Goal: Complete application form

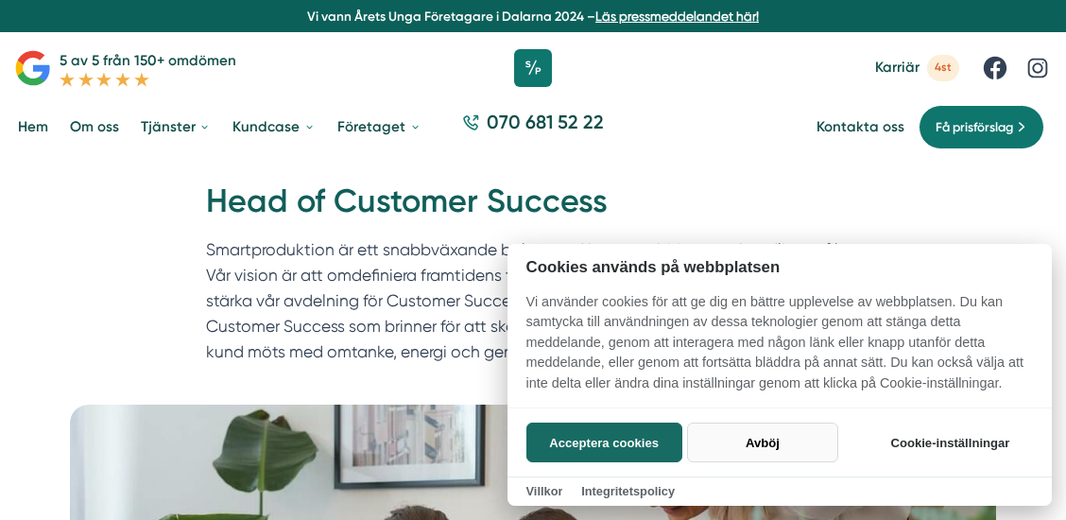
click at [760, 445] on button "Avböj" at bounding box center [762, 442] width 150 height 40
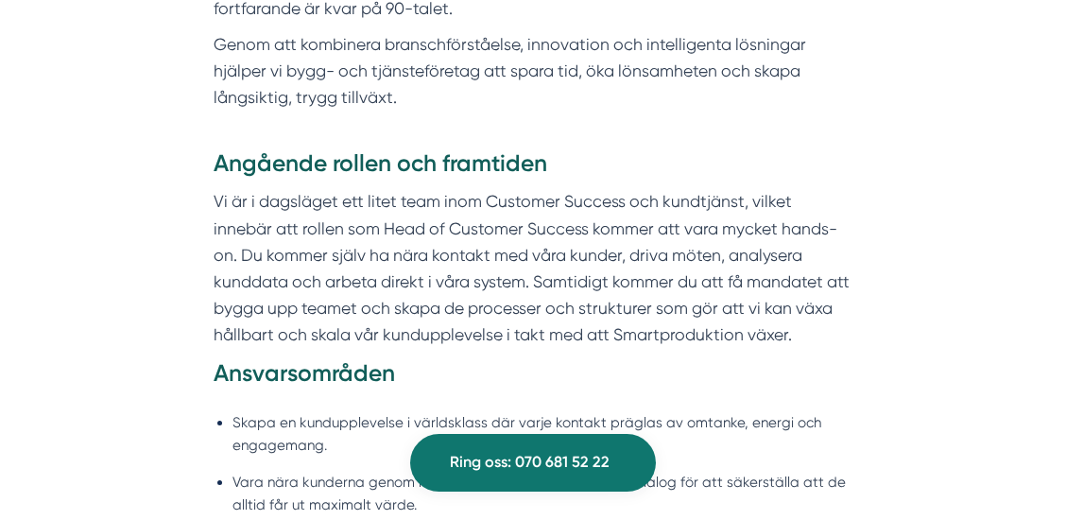
scroll to position [1229, 0]
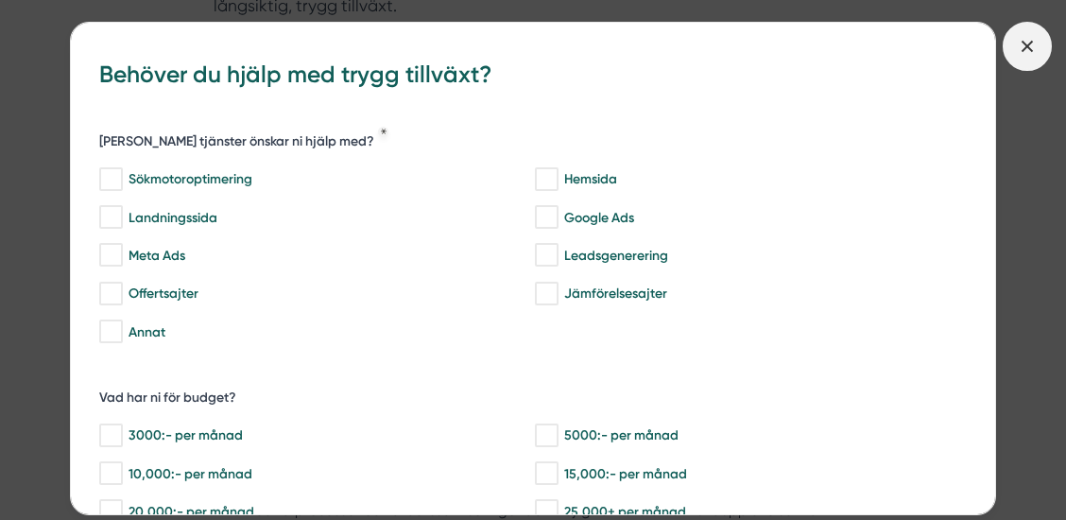
click at [1030, 48] on line at bounding box center [1027, 46] width 10 height 10
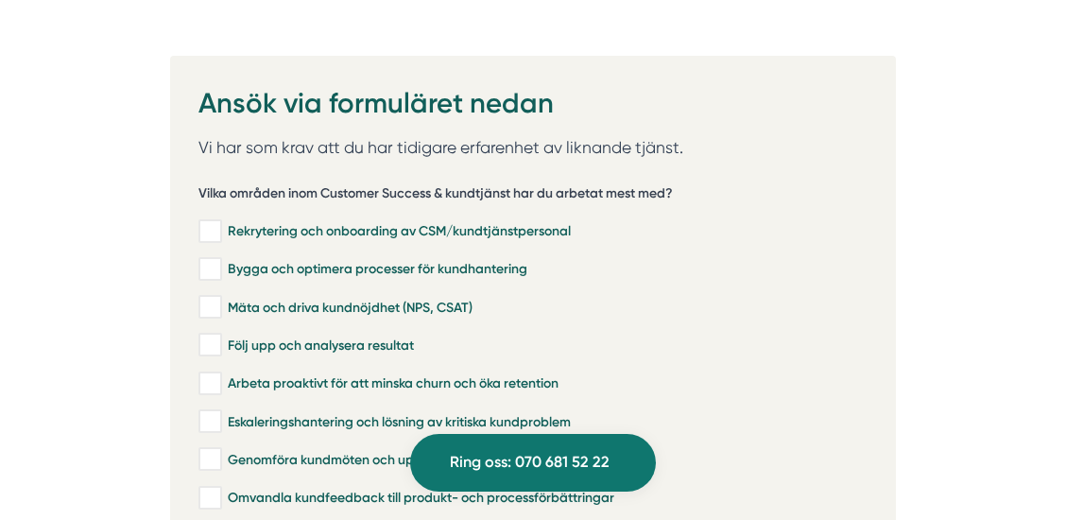
scroll to position [3662, 0]
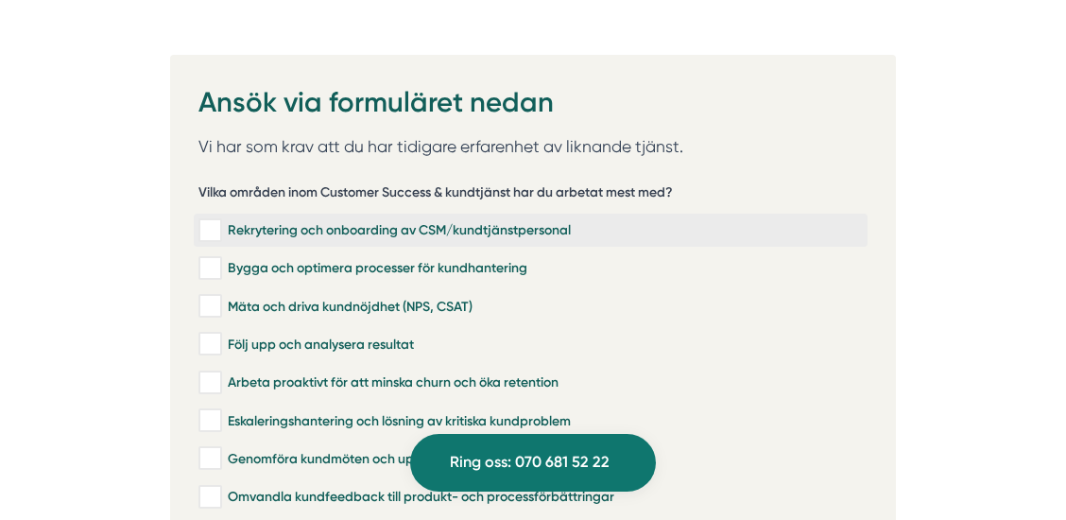
click at [215, 221] on input "Rekrytering och onboarding av CSM/kundtjänstpersonal" at bounding box center [209, 230] width 22 height 19
checkbox input "true"
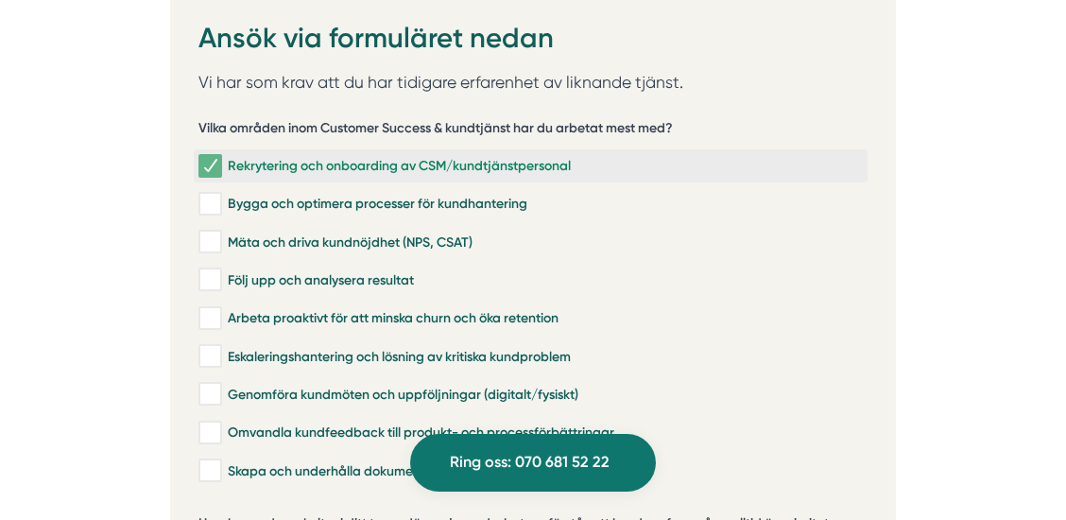
scroll to position [3734, 0]
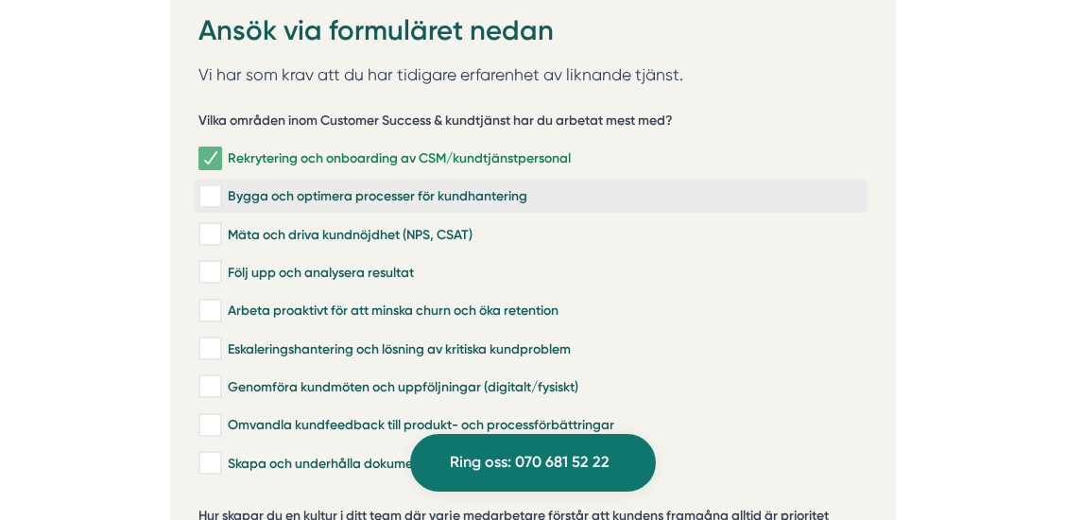
click at [203, 187] on input "Bygga och optimera processer för kundhantering" at bounding box center [209, 196] width 22 height 19
checkbox input "true"
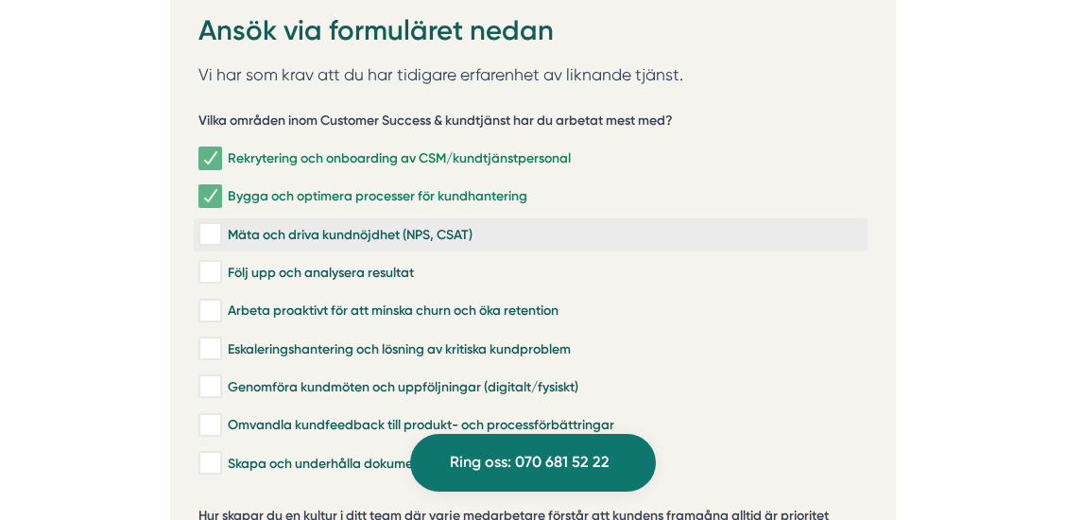
click at [197, 218] on label "Mäta och driva kundnöjdhet (NPS, CSAT)" at bounding box center [530, 234] width 673 height 33
click at [198, 225] on input "Mäta och driva kundnöjdhet (NPS, CSAT)" at bounding box center [209, 234] width 22 height 19
checkbox input "true"
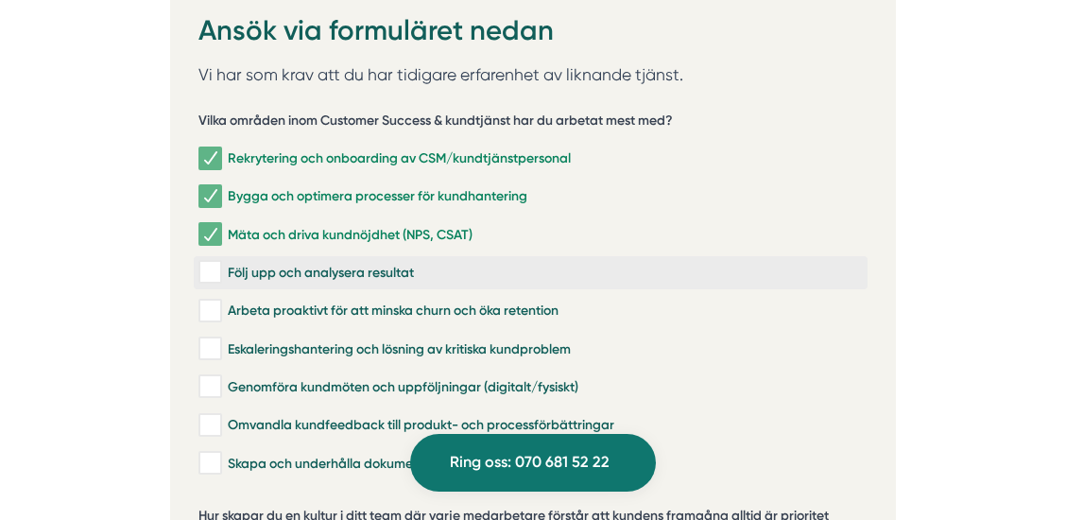
click at [202, 263] on input "Följ upp och analysera resultat" at bounding box center [209, 272] width 22 height 19
checkbox input "true"
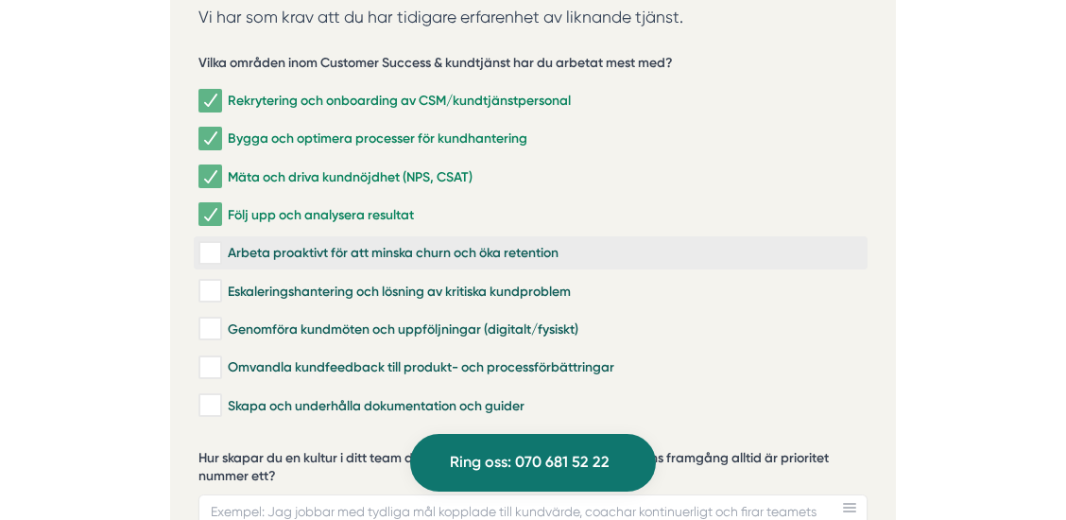
scroll to position [3826, 0]
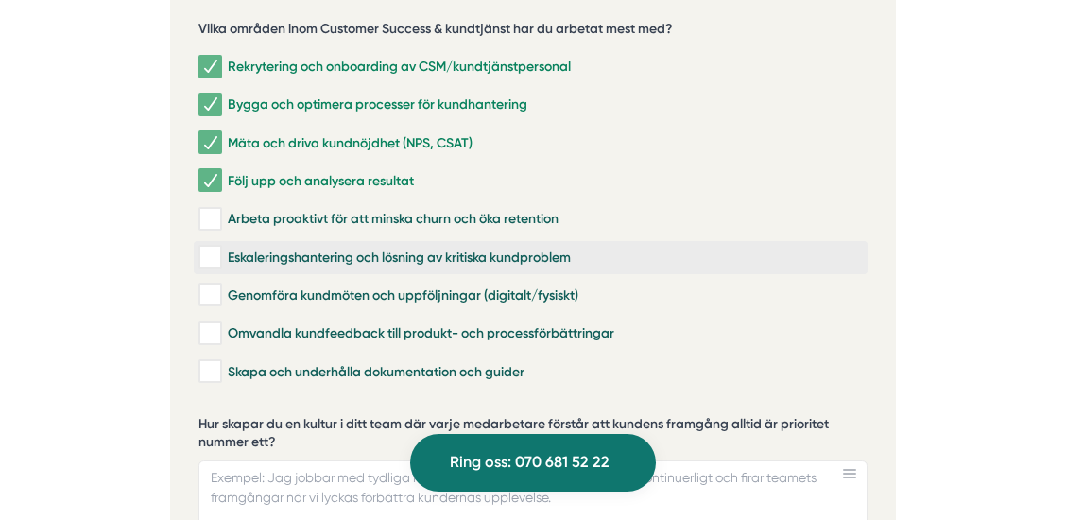
click at [209, 248] on input "Eskaleringshantering och lösning av kritiska kundproblem" at bounding box center [209, 257] width 22 height 19
checkbox input "true"
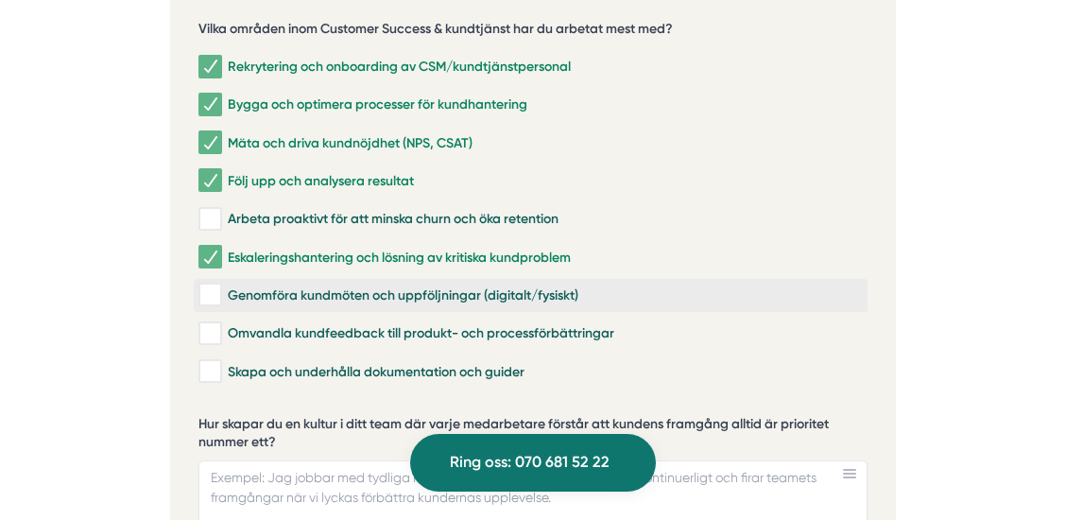
click at [212, 285] on input "Genomföra kundmöten och uppföljningar (digitalt/fysiskt)" at bounding box center [209, 294] width 22 height 19
checkbox input "false"
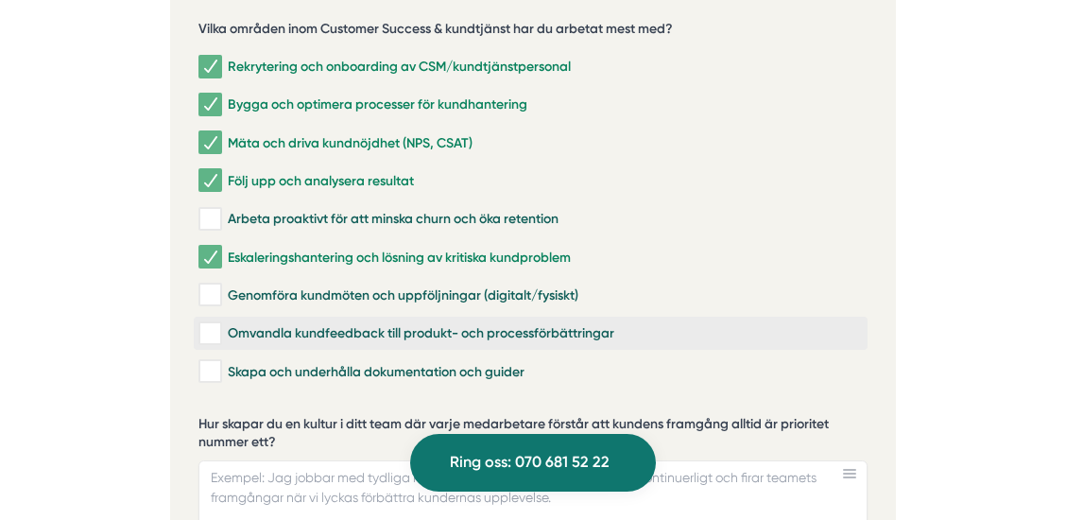
click at [213, 324] on input "Omvandla kundfeedback till produkt- och processförbättringar" at bounding box center [209, 333] width 22 height 19
checkbox input "true"
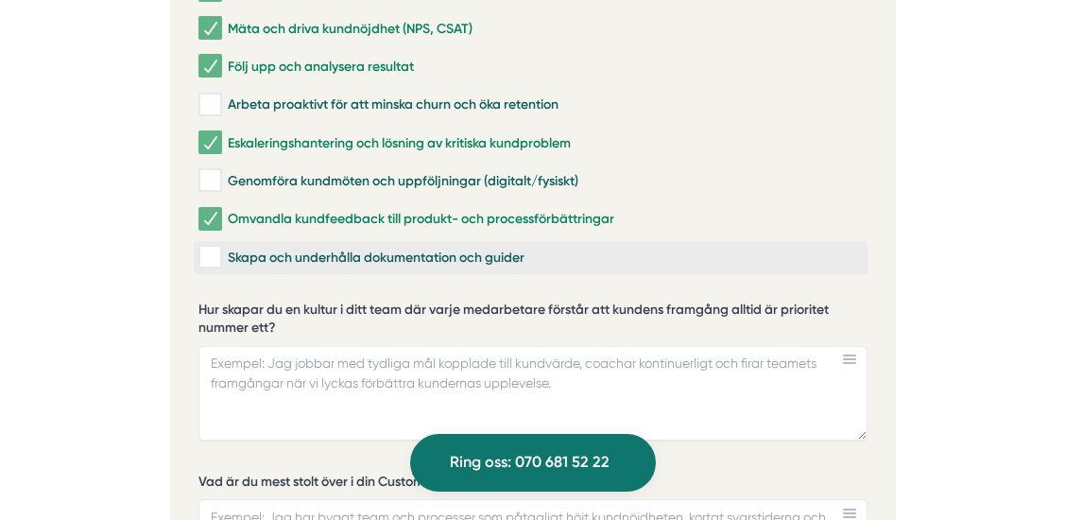
scroll to position [3963, 0]
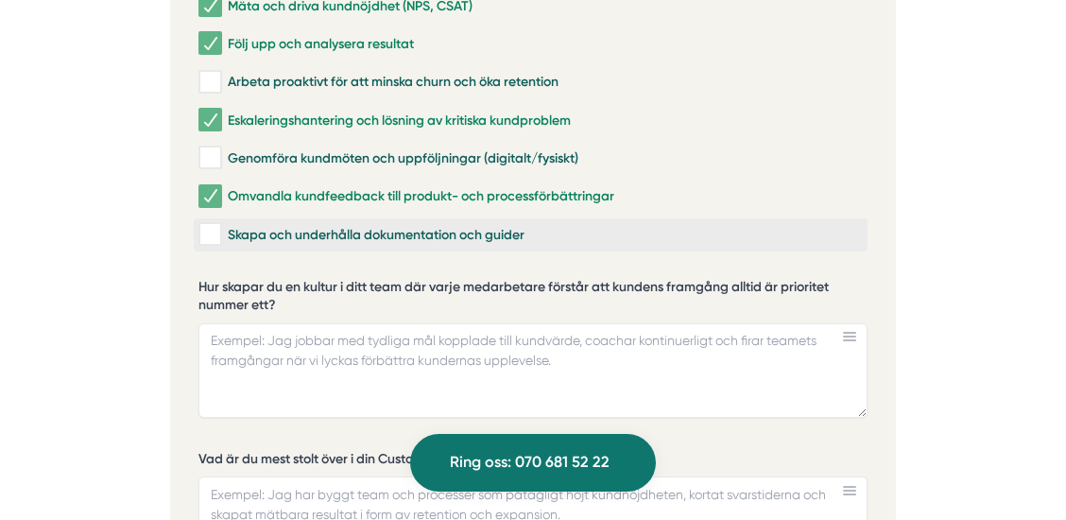
click at [210, 225] on input "Skapa och underhålla dokumentation och guider" at bounding box center [209, 234] width 22 height 19
checkbox input "true"
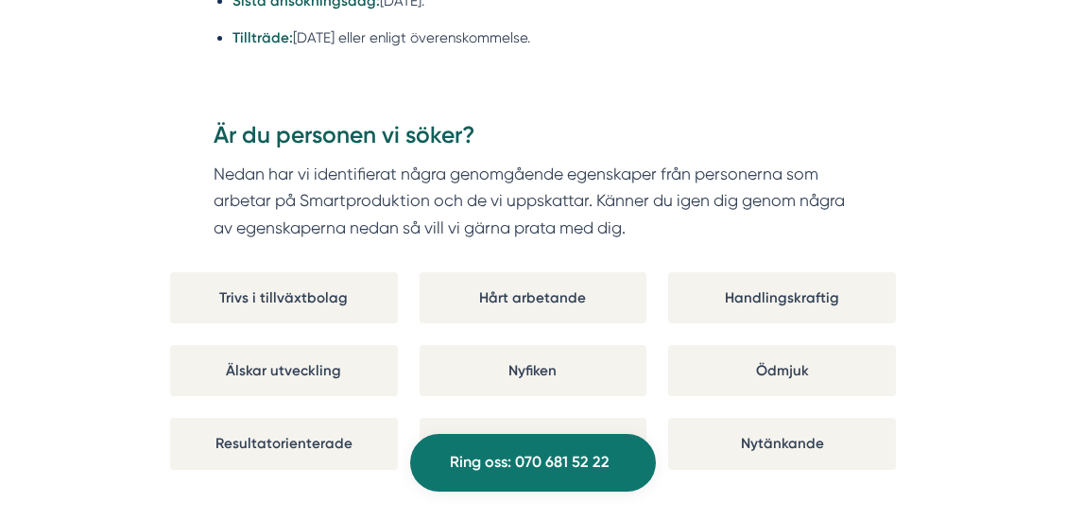
scroll to position [2983, 0]
